Goal: Task Accomplishment & Management: Use online tool/utility

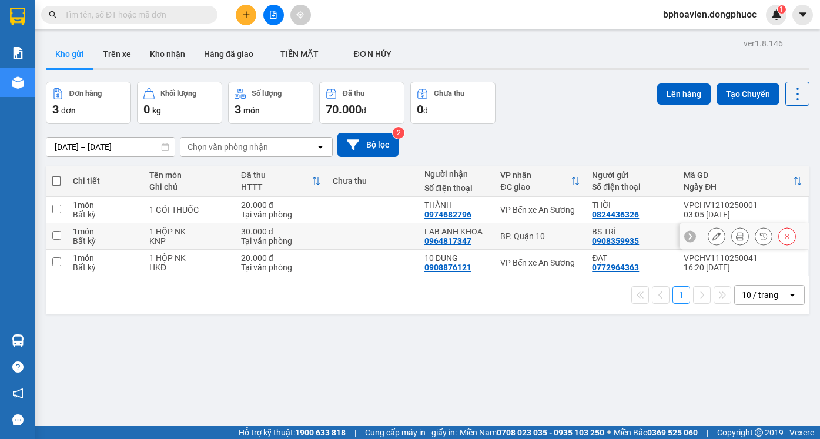
click at [55, 236] on input "checkbox" at bounding box center [56, 235] width 9 height 9
checkbox input "true"
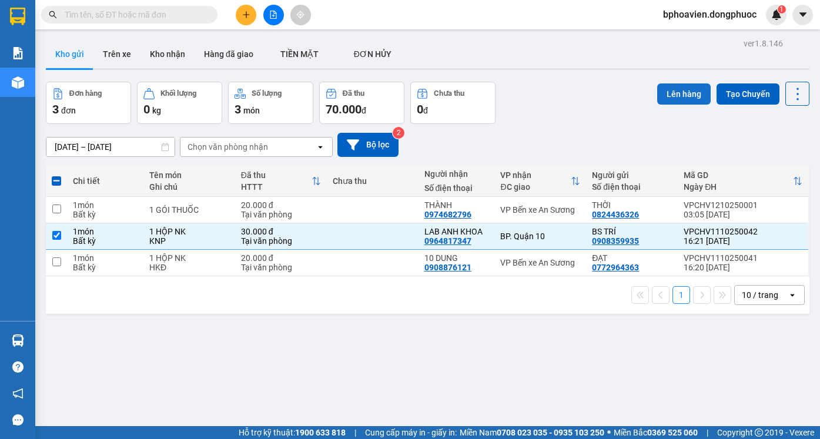
click at [680, 97] on button "Lên hàng" at bounding box center [684, 94] width 54 height 21
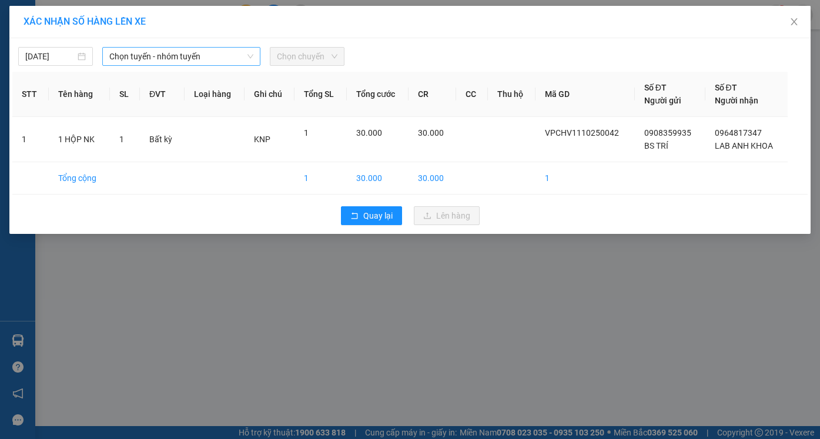
click at [175, 55] on span "Chọn tuyến - nhóm tuyến" at bounding box center [181, 57] width 144 height 18
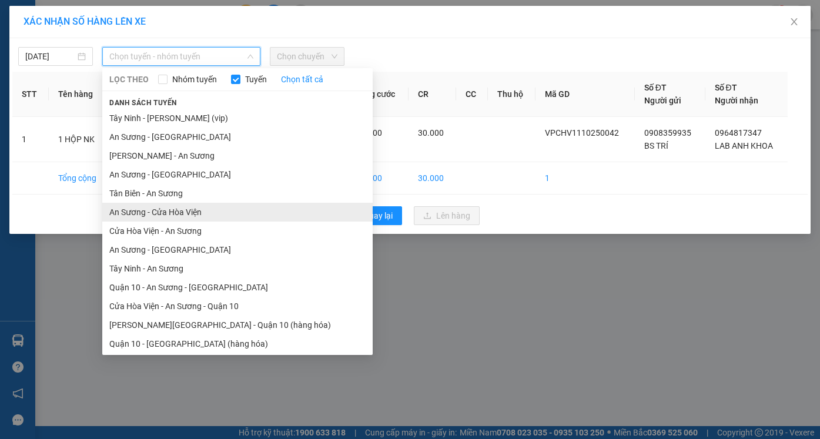
scroll to position [22, 0]
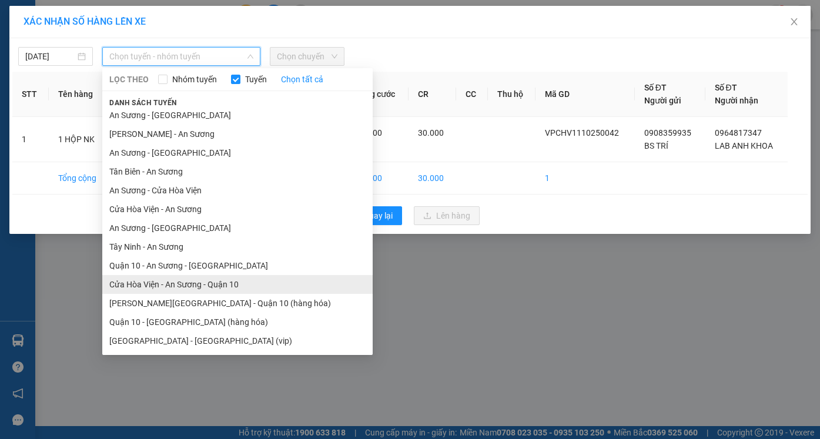
click at [189, 284] on li "Cửa Hòa Viện - An Sương - Quận 10" at bounding box center [237, 284] width 271 height 19
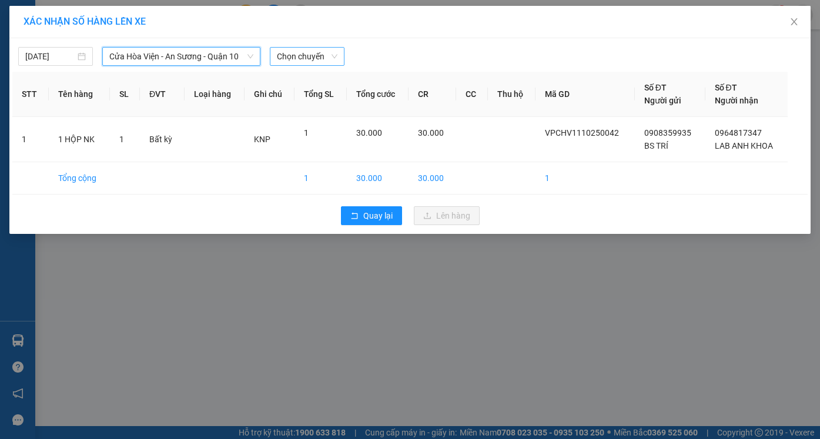
click at [321, 51] on span "Chọn chuyến" at bounding box center [307, 57] width 61 height 18
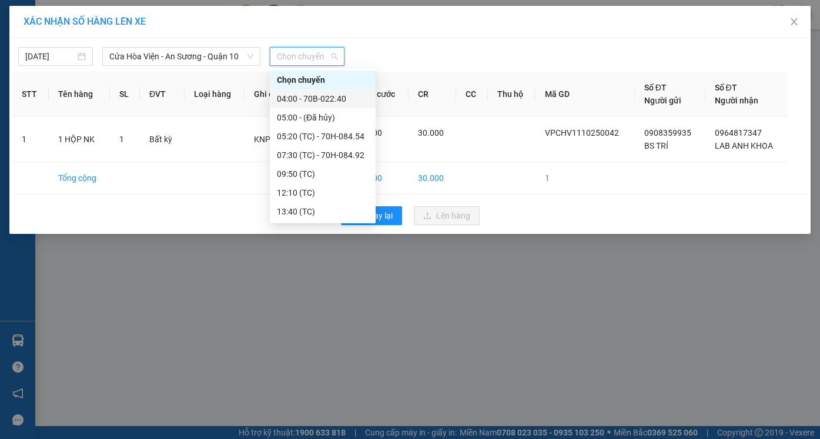
click at [325, 102] on div "04:00 - 70B-022.40" at bounding box center [323, 98] width 92 height 13
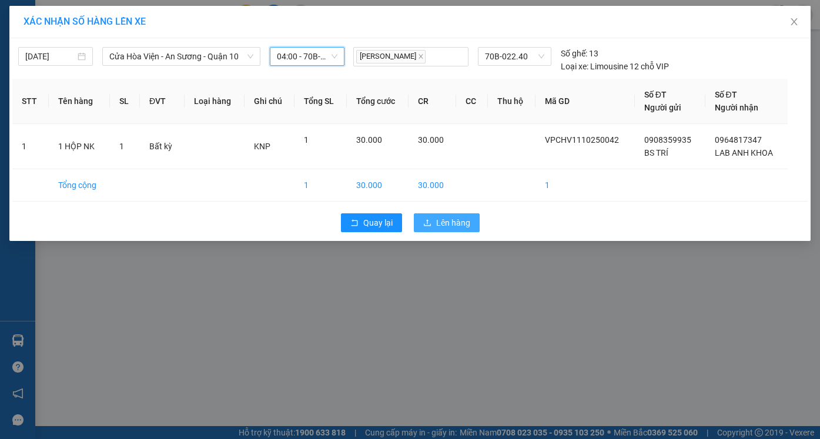
click at [453, 221] on span "Lên hàng" at bounding box center [453, 222] width 34 height 13
